Goal: Transaction & Acquisition: Purchase product/service

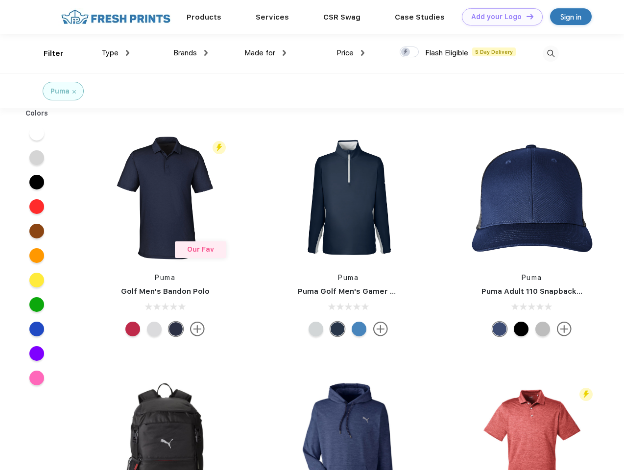
scroll to position [0, 0]
click at [498, 17] on link "Add your Logo Design Tool" at bounding box center [502, 16] width 81 height 17
click at [0, 0] on div "Design Tool" at bounding box center [0, 0] width 0 height 0
click at [525, 16] on link "Add your Logo Design Tool" at bounding box center [502, 16] width 81 height 17
click at [47, 53] on div "Filter" at bounding box center [54, 53] width 20 height 11
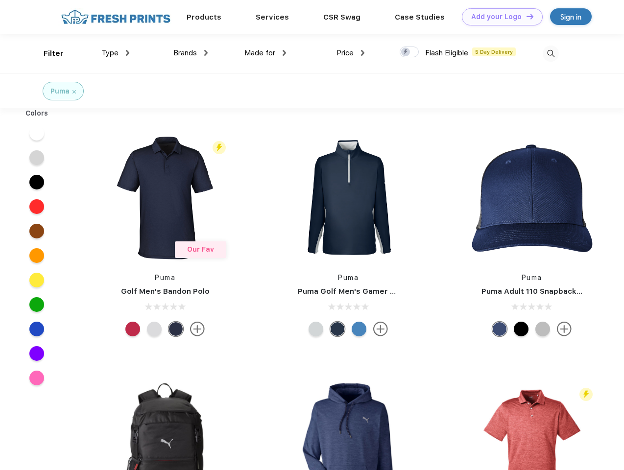
click at [116, 53] on span "Type" at bounding box center [109, 52] width 17 height 9
click at [190, 53] on span "Brands" at bounding box center [184, 52] width 23 height 9
click at [265, 53] on span "Made for" at bounding box center [259, 52] width 31 height 9
click at [350, 53] on span "Price" at bounding box center [344, 52] width 17 height 9
click at [409, 52] on div at bounding box center [408, 52] width 19 height 11
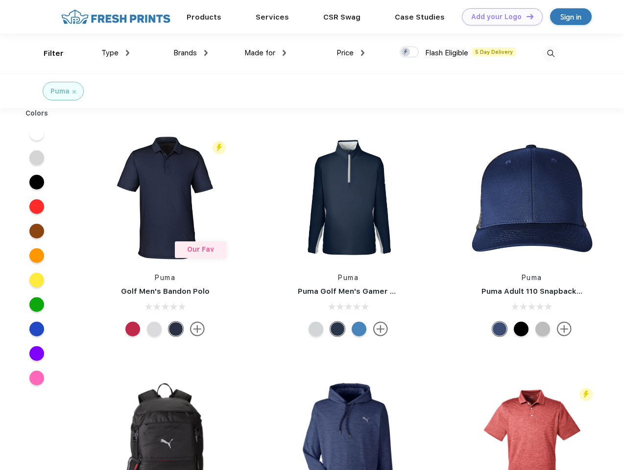
click at [406, 52] on input "checkbox" at bounding box center [402, 49] width 6 height 6
click at [550, 53] on img at bounding box center [550, 54] width 16 height 16
